Goal: Information Seeking & Learning: Understand process/instructions

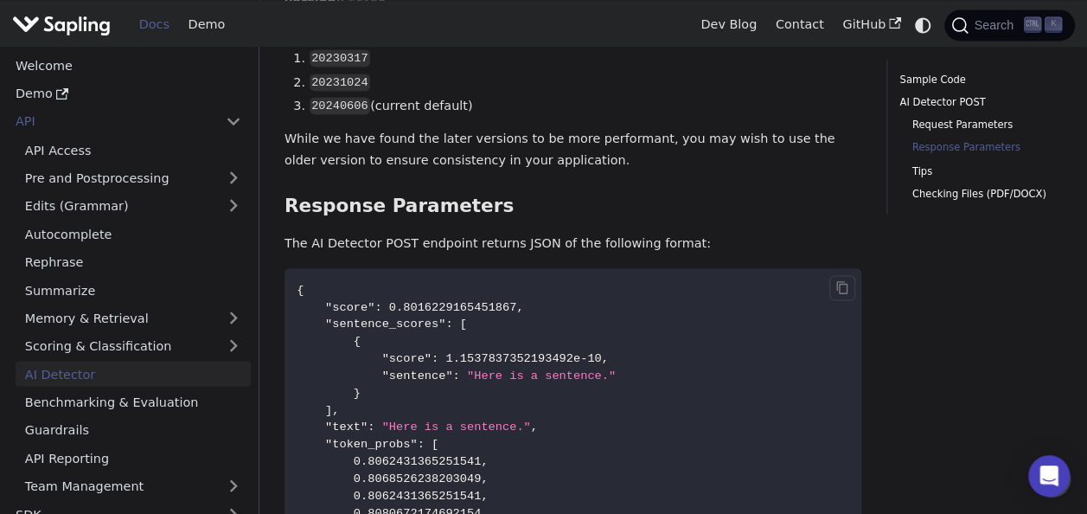
click at [730, 317] on code "{ "score" : 0.8016229165451867 , "sentence_scores" : [ { "score" : 1.1537837352…" at bounding box center [573, 486] width 577 height 437
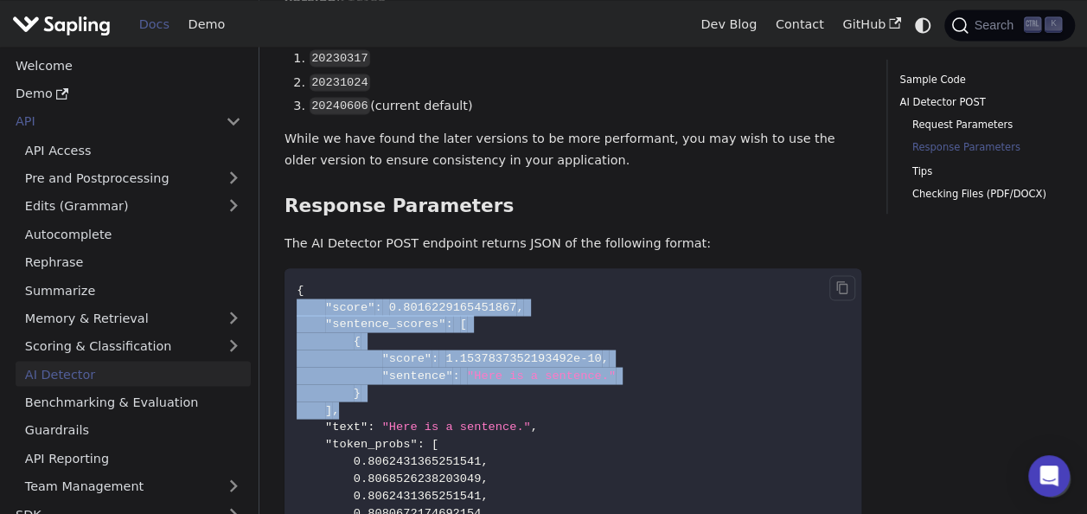
drag, startPoint x: 352, startPoint y: 360, endPoint x: 299, endPoint y: 253, distance: 118.8
click at [299, 268] on code "{ "score" : 0.8016229165451867 , "sentence_scores" : [ { "score" : 1.1537837352…" at bounding box center [573, 486] width 577 height 437
drag, startPoint x: 299, startPoint y: 253, endPoint x: 323, endPoint y: 278, distance: 33.6
click at [323, 278] on code "{ "score" : 0.8016229165451867 , "sentence_scores" : [ { "score" : 1.1537837352…" at bounding box center [573, 486] width 577 height 437
click at [363, 351] on span at bounding box center [339, 357] width 85 height 13
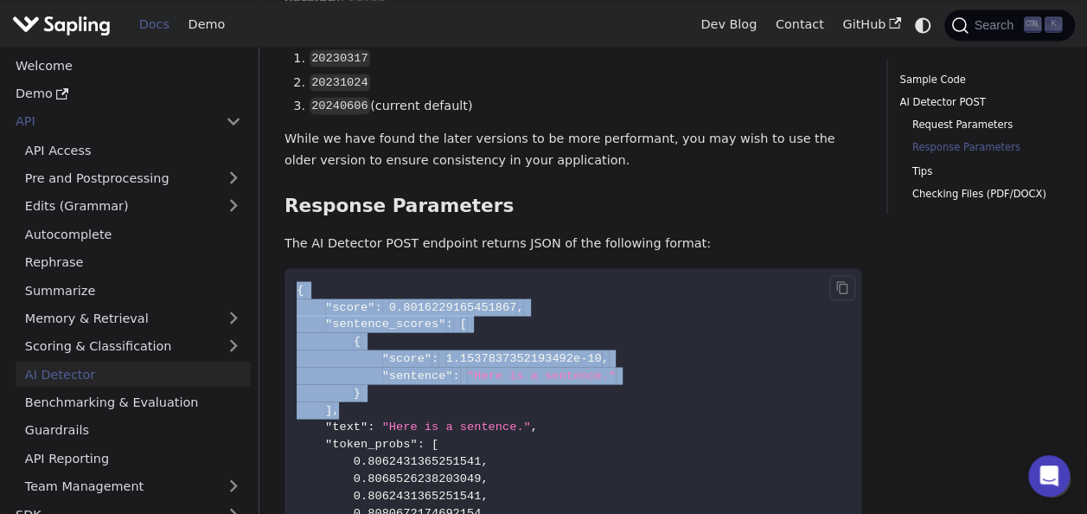
drag, startPoint x: 358, startPoint y: 356, endPoint x: 296, endPoint y: 232, distance: 139.3
click at [296, 268] on code "{ "score" : 0.8016229165451867 , "sentence_scores" : [ { "score" : 1.1537837352…" at bounding box center [573, 486] width 577 height 437
drag, startPoint x: 296, startPoint y: 232, endPoint x: 343, endPoint y: 290, distance: 74.4
click at [342, 334] on span at bounding box center [325, 340] width 57 height 13
click at [372, 353] on code "{ "score" : 0.8016229165451867 , "sentence_scores" : [ { "score" : 1.1537837352…" at bounding box center [573, 486] width 577 height 437
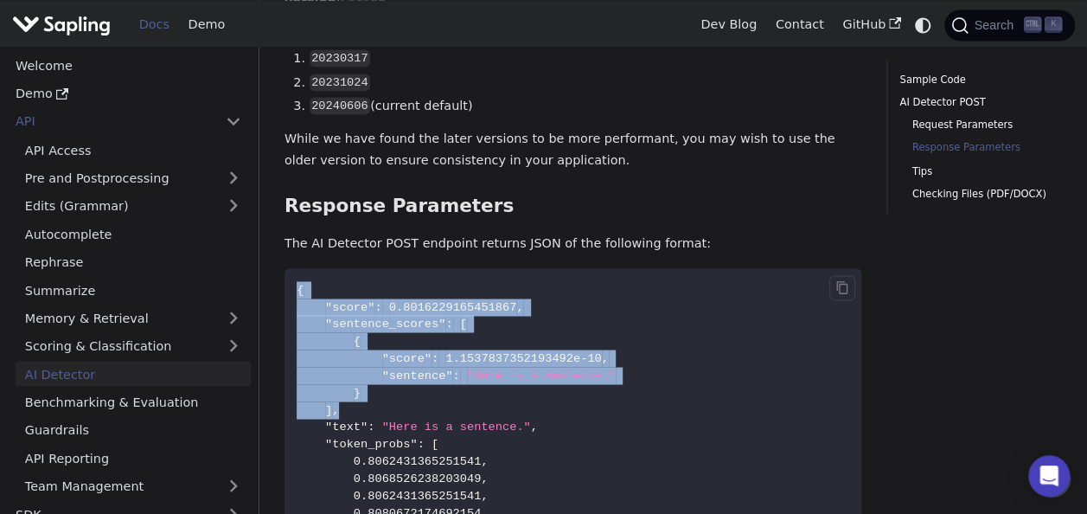
click at [351, 358] on code "{ "score" : 0.8016229165451867 , "sentence_scores" : [ { "score" : 1.1537837352…" at bounding box center [573, 486] width 577 height 437
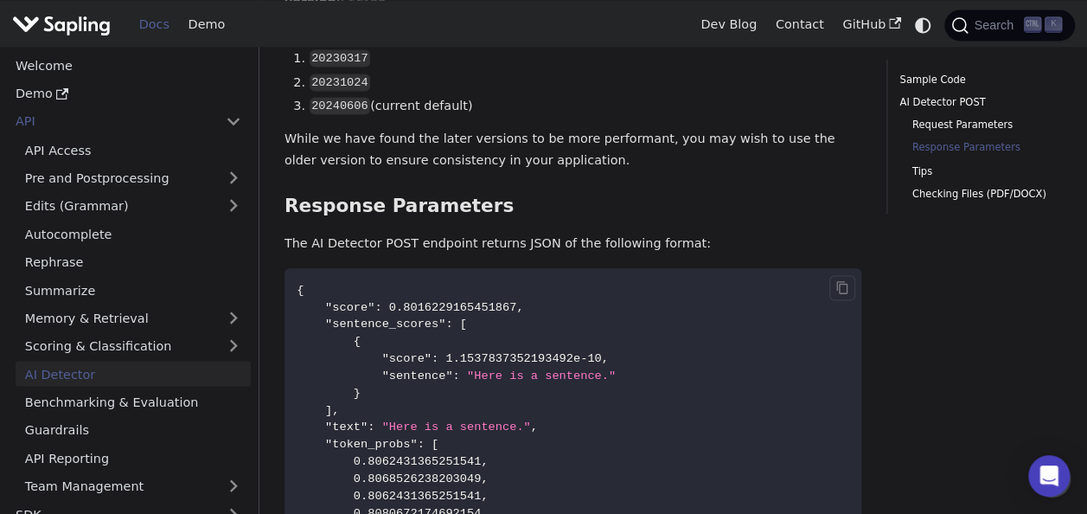
click at [357, 353] on code "{ "score" : 0.8016229165451867 , "sentence_scores" : [ { "score" : 1.1537837352…" at bounding box center [573, 486] width 577 height 437
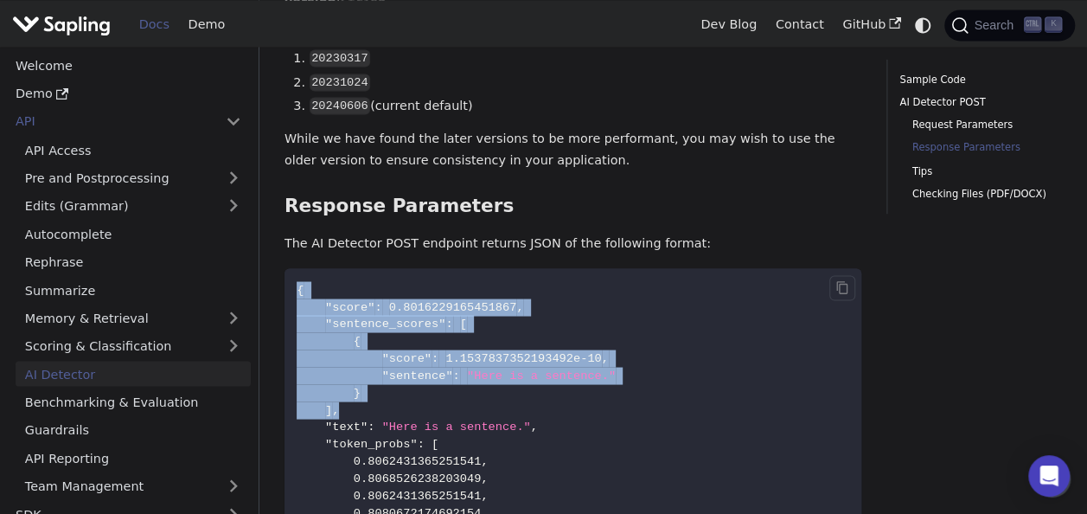
drag, startPoint x: 343, startPoint y: 355, endPoint x: 299, endPoint y: 240, distance: 122.1
click at [299, 268] on code "{ "score" : 0.8016229165451867 , "sentence_scores" : [ { "score" : 1.1537837352…" at bounding box center [573, 486] width 577 height 437
drag, startPoint x: 299, startPoint y: 240, endPoint x: 329, endPoint y: 301, distance: 67.3
click at [329, 351] on span at bounding box center [339, 357] width 85 height 13
click at [375, 300] on span ":" at bounding box center [378, 306] width 7 height 13
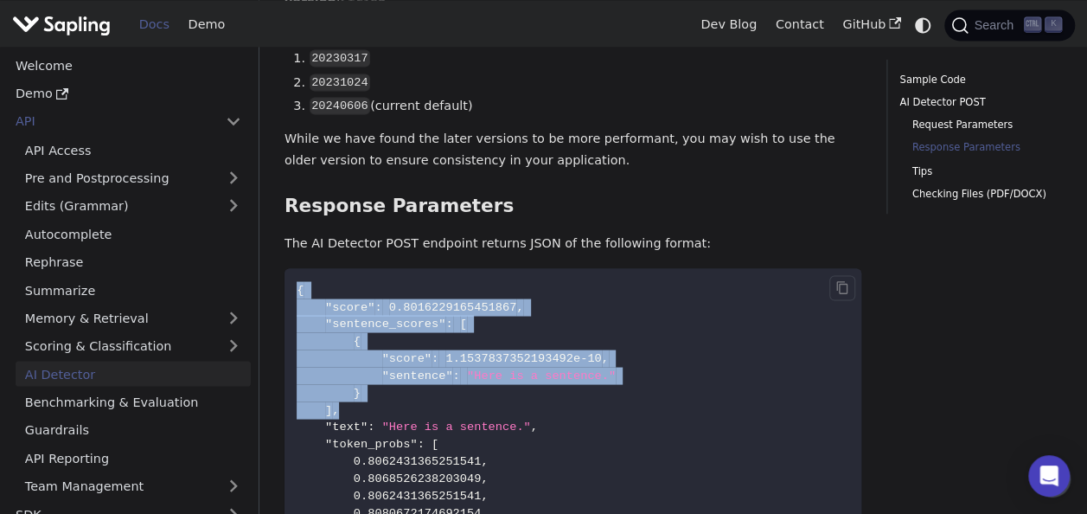
drag, startPoint x: 298, startPoint y: 235, endPoint x: 353, endPoint y: 353, distance: 129.6
click at [353, 353] on code "{ "score" : 0.8016229165451867 , "sentence_scores" : [ { "score" : 1.1537837352…" at bounding box center [573, 486] width 577 height 437
click at [345, 355] on code "{ "score" : 0.8016229165451867 , "sentence_scores" : [ { "score" : 1.1537837352…" at bounding box center [573, 486] width 577 height 437
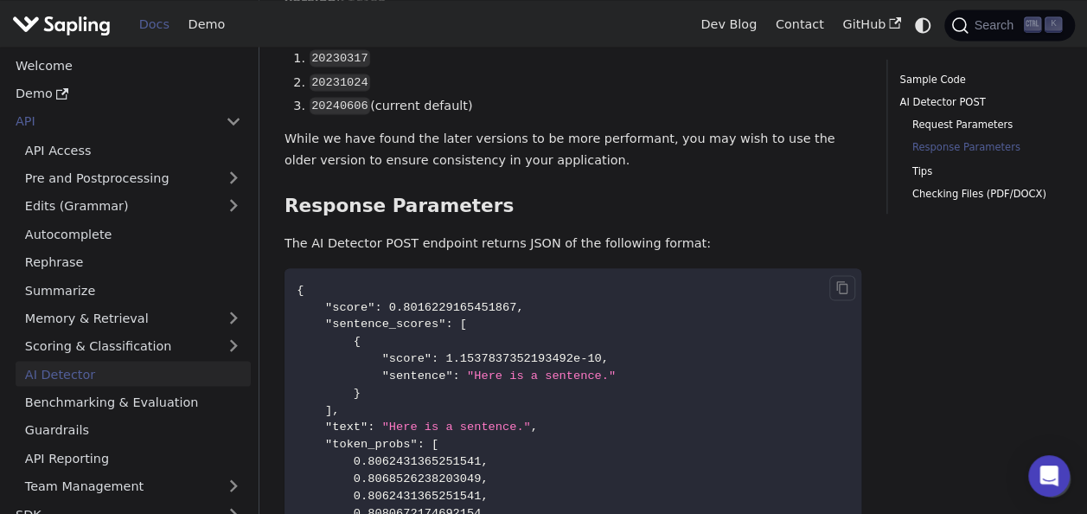
click at [633, 367] on code "{ "score" : 0.8016229165451867 , "sentence_scores" : [ { "score" : 1.1537837352…" at bounding box center [573, 486] width 577 height 437
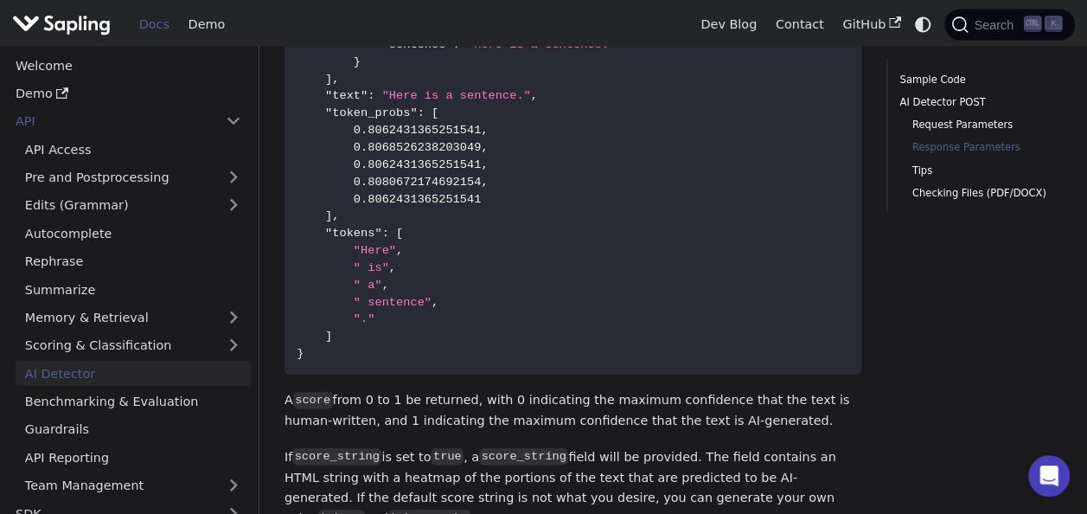
scroll to position [1825, 0]
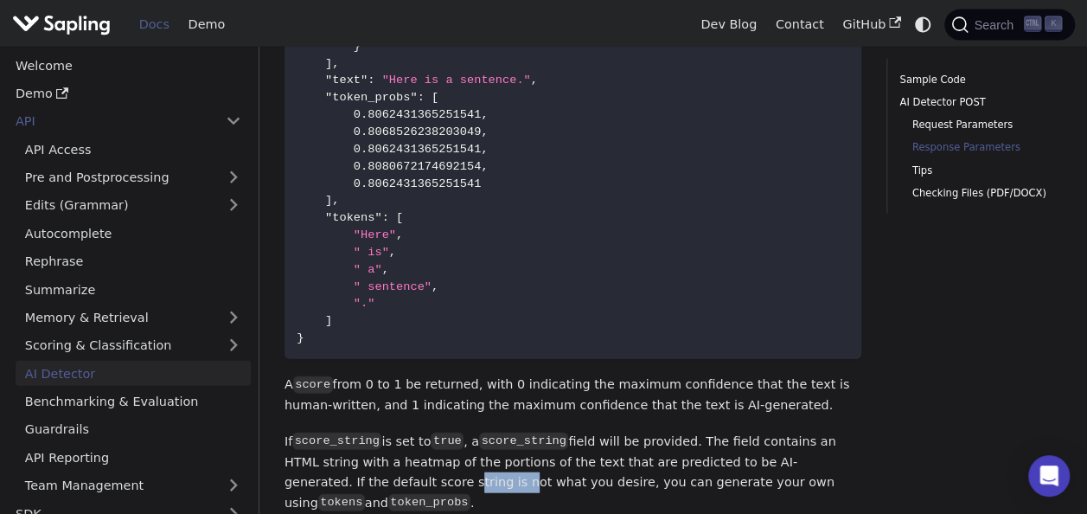
drag, startPoint x: 317, startPoint y: 432, endPoint x: 365, endPoint y: 436, distance: 48.6
click at [365, 436] on p "If score_string is set to true , a score_string field will be provided. The fie…" at bounding box center [573, 473] width 577 height 82
drag, startPoint x: 365, startPoint y: 436, endPoint x: 430, endPoint y: 434, distance: 64.9
click at [430, 434] on p "If score_string is set to true , a score_string field will be provided. The fie…" at bounding box center [573, 473] width 577 height 82
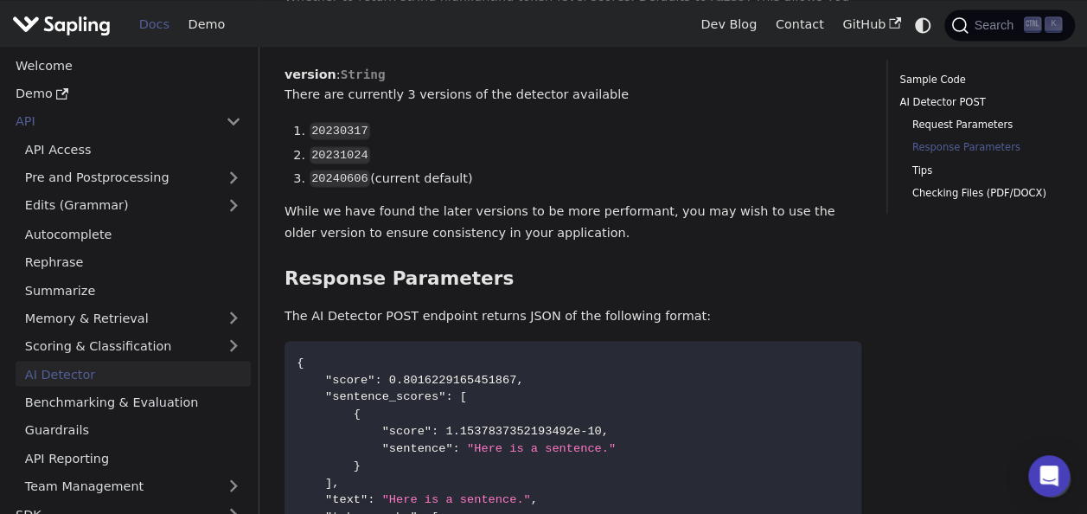
scroll to position [1393, 0]
